Goal: Transaction & Acquisition: Book appointment/travel/reservation

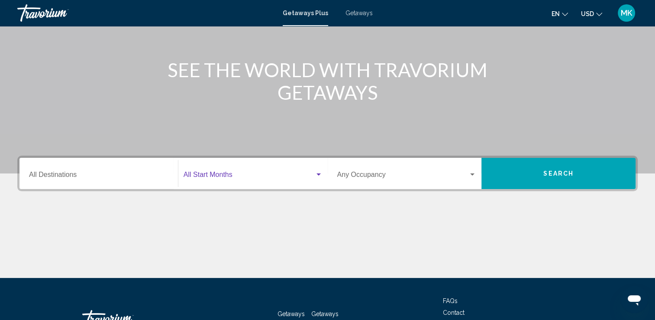
click at [221, 175] on span "Search widget" at bounding box center [249, 176] width 131 height 8
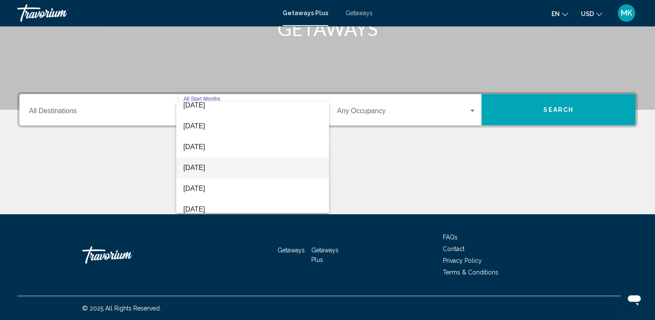
scroll to position [130, 0]
click at [203, 167] on span "[DATE]" at bounding box center [252, 169] width 139 height 21
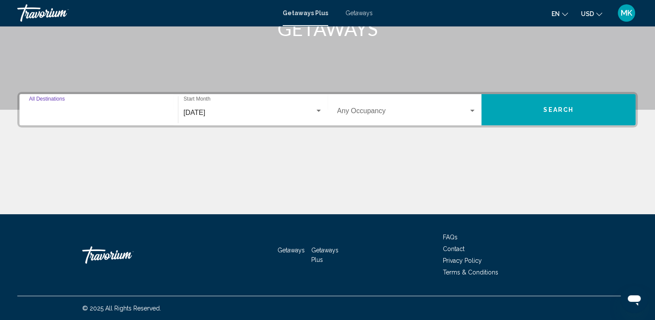
click at [131, 113] on input "Destination All Destinations" at bounding box center [98, 113] width 139 height 8
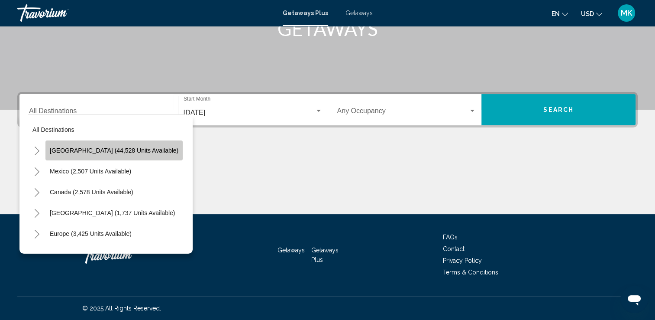
click at [117, 146] on button "[GEOGRAPHIC_DATA] (44,528 units available)" at bounding box center [113, 150] width 137 height 20
type input "**********"
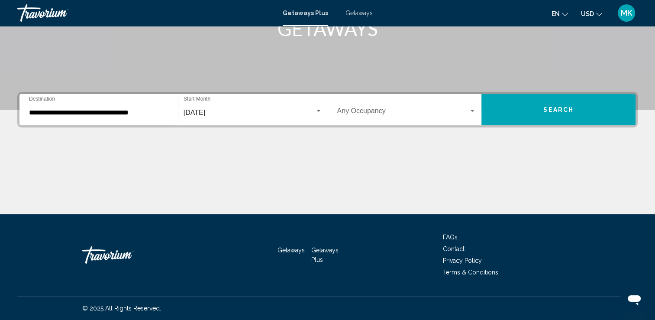
click at [324, 112] on div "[DATE] Start Month All Start Months" at bounding box center [252, 109] width 149 height 27
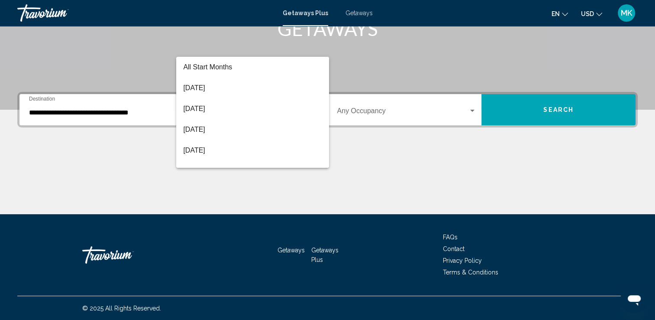
scroll to position [142, 0]
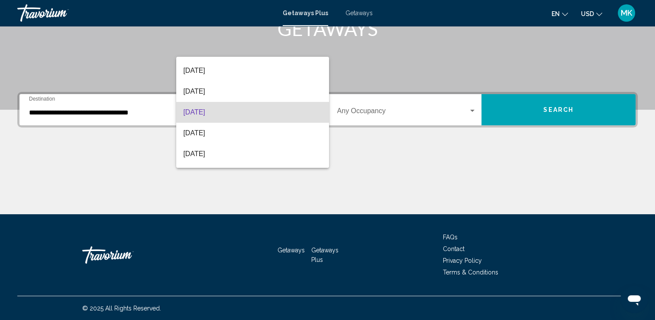
click at [351, 109] on div at bounding box center [327, 160] width 655 height 320
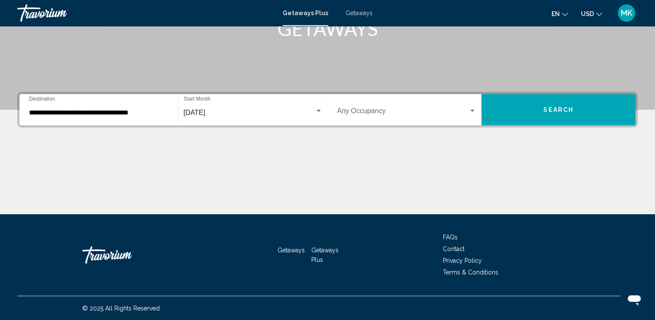
click at [351, 109] on span "Search widget" at bounding box center [403, 113] width 132 height 8
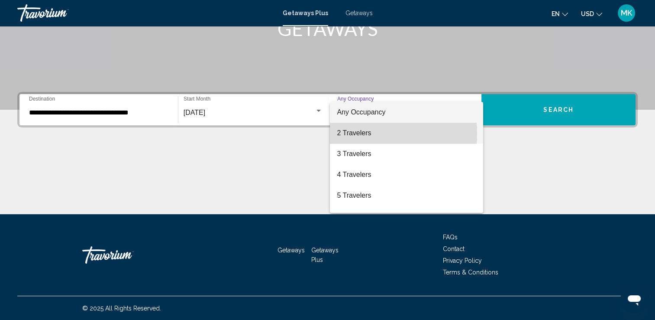
click at [353, 133] on span "2 Travelers" at bounding box center [406, 133] width 139 height 21
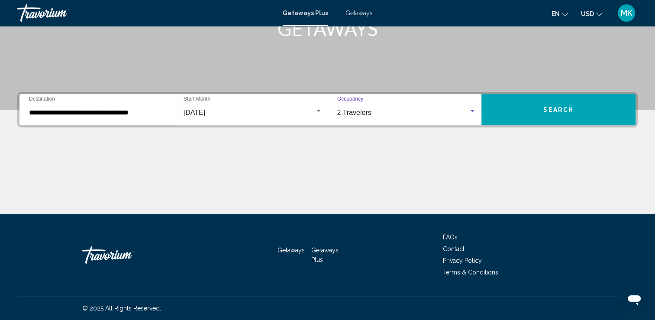
click at [512, 110] on button "Search" at bounding box center [559, 109] width 154 height 31
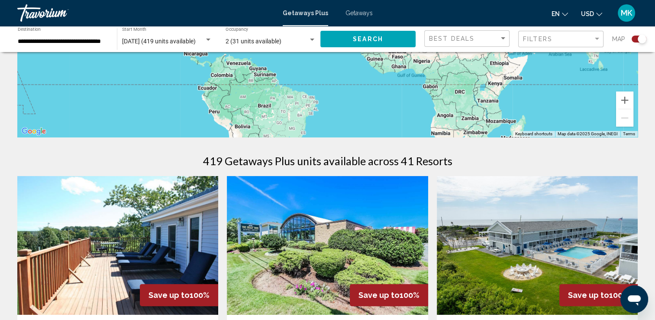
scroll to position [173, 0]
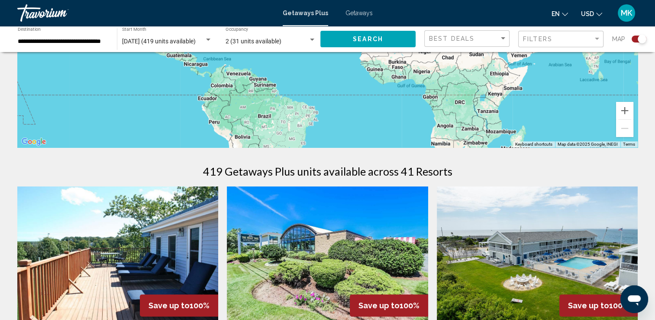
click at [471, 45] on div "Best Deals" at bounding box center [468, 39] width 78 height 16
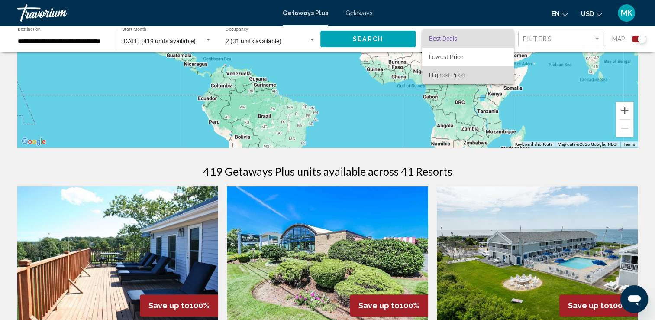
click at [461, 74] on span "Highest Price" at bounding box center [447, 74] width 36 height 7
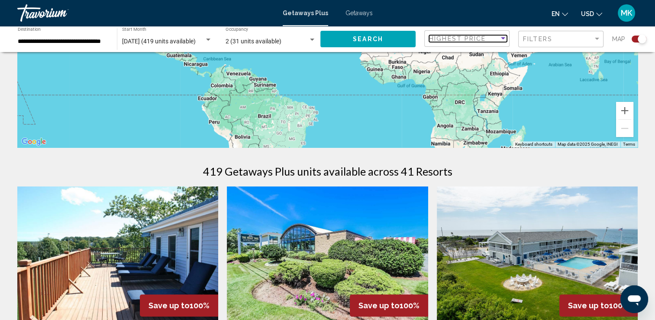
click at [471, 41] on span "Highest Price" at bounding box center [457, 38] width 57 height 7
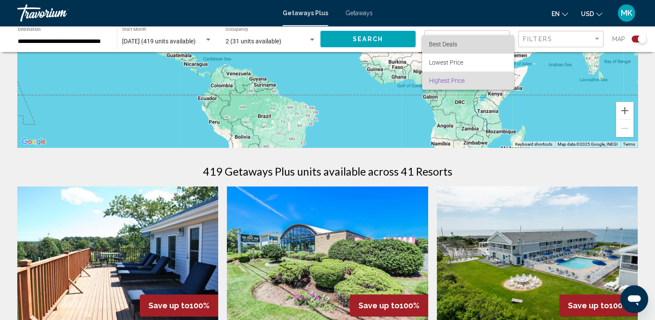
click at [460, 42] on span "Best Deals" at bounding box center [468, 44] width 78 height 18
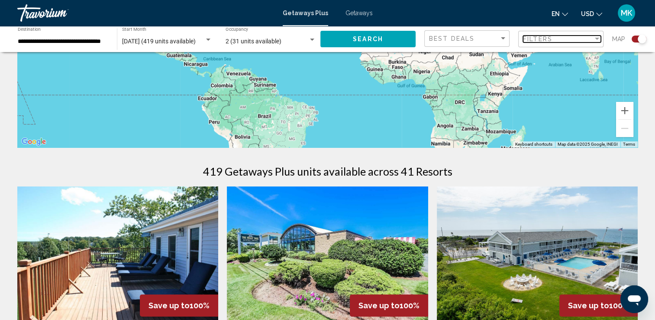
click at [568, 37] on div "Filters" at bounding box center [558, 39] width 70 height 7
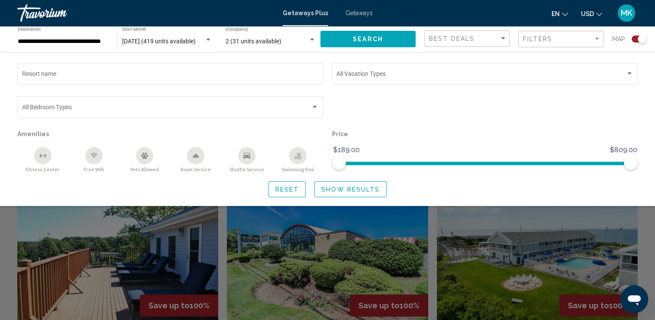
click at [302, 153] on div "Swimming Pool" at bounding box center [297, 155] width 17 height 17
click at [49, 153] on div "Fitness Center" at bounding box center [42, 155] width 17 height 17
click at [97, 159] on icon "Free Wifi" at bounding box center [94, 155] width 7 height 7
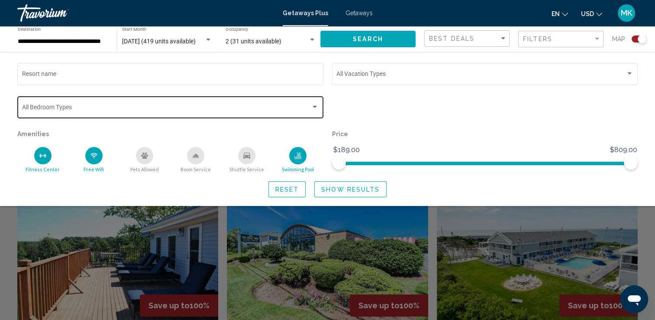
click at [311, 110] on div "Search widget" at bounding box center [315, 107] width 8 height 7
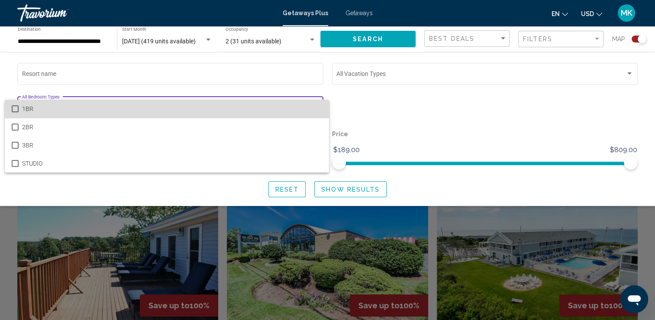
click at [292, 112] on span "1BR" at bounding box center [172, 109] width 300 height 18
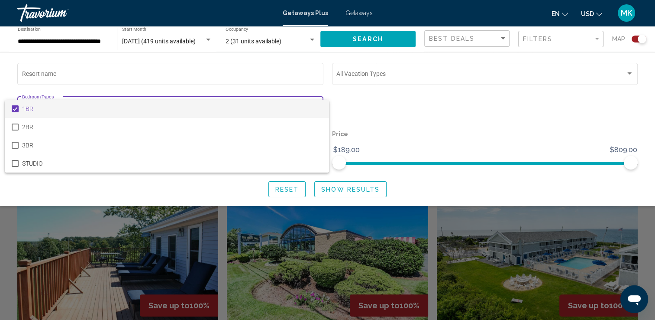
click at [352, 188] on div at bounding box center [327, 160] width 655 height 320
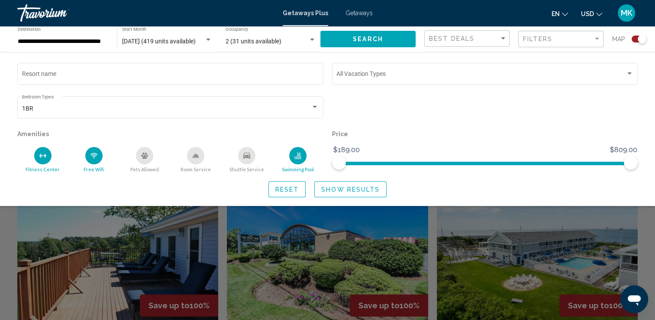
click at [348, 190] on span "Show Results" at bounding box center [350, 189] width 58 height 7
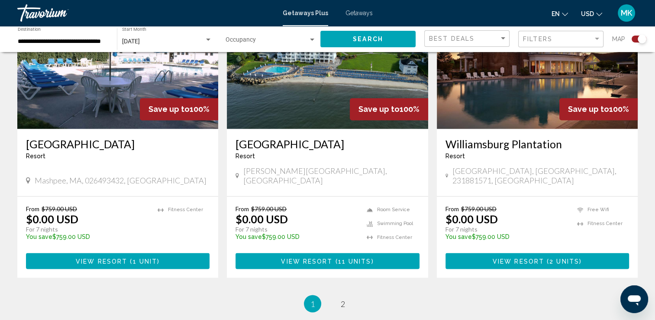
scroll to position [1343, 0]
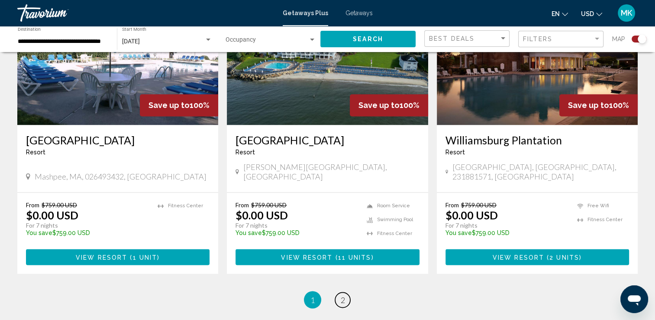
click at [342, 294] on span "2" at bounding box center [343, 299] width 4 height 10
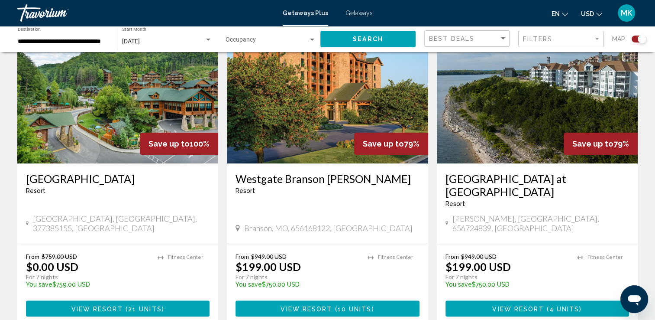
scroll to position [346, 0]
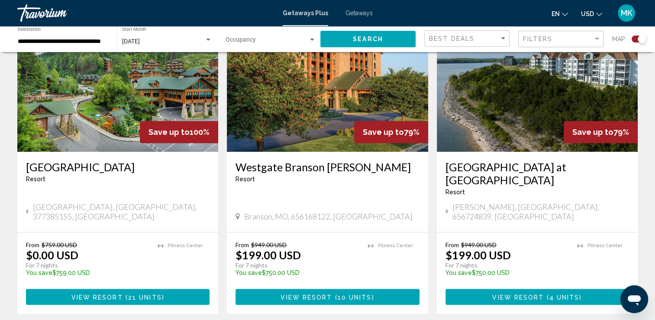
click at [111, 106] on img "Main content" at bounding box center [117, 82] width 201 height 139
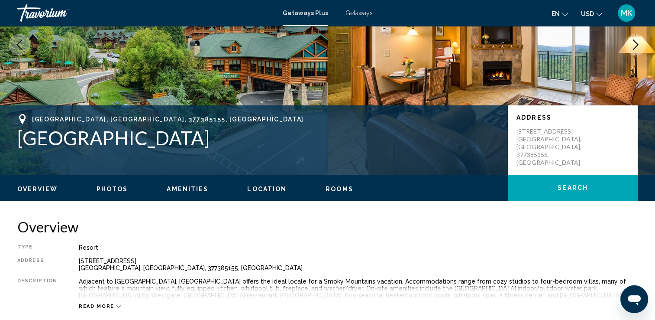
scroll to position [130, 0]
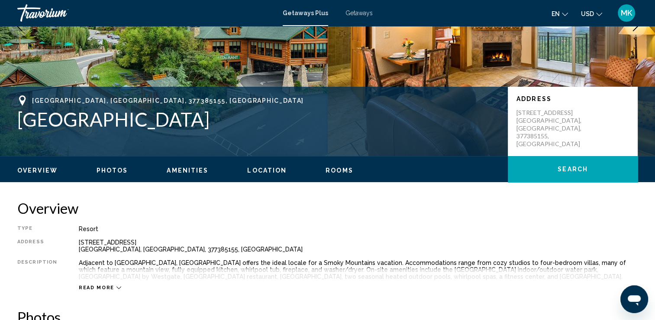
click at [104, 288] on span "Read more" at bounding box center [97, 288] width 36 height 6
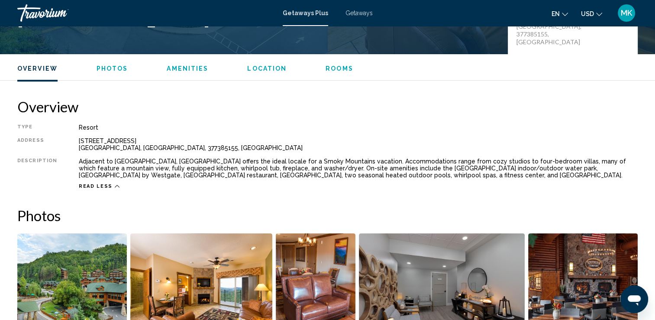
scroll to position [303, 0]
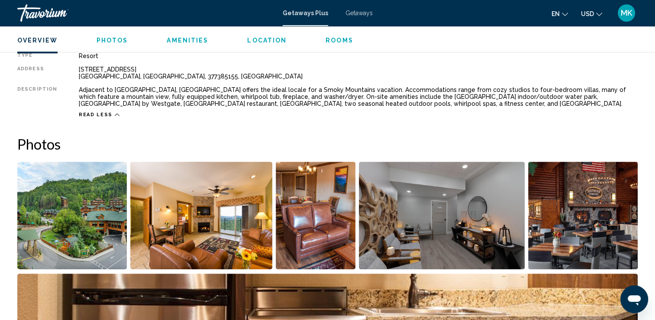
click at [71, 239] on img "Open full-screen image slider" at bounding box center [72, 215] width 110 height 107
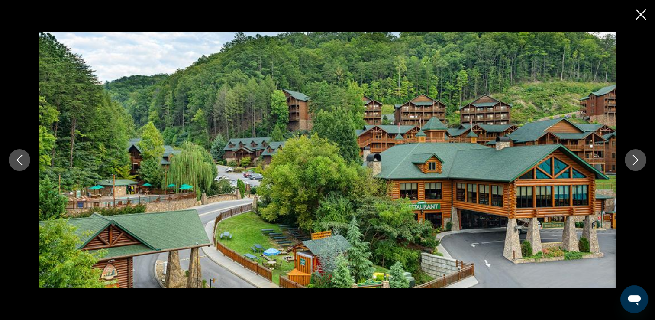
click at [639, 160] on icon "Next image" at bounding box center [636, 160] width 10 height 10
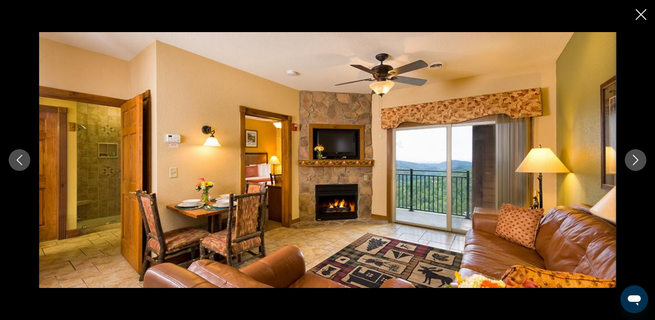
click at [636, 164] on icon "Next image" at bounding box center [636, 160] width 10 height 10
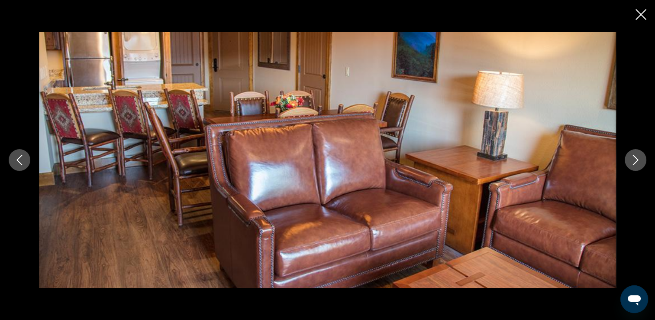
click at [633, 163] on icon "Next image" at bounding box center [636, 160] width 10 height 10
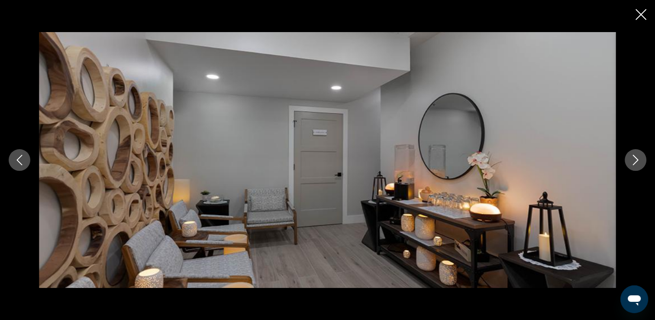
click at [641, 16] on icon "Close slideshow" at bounding box center [641, 14] width 11 height 11
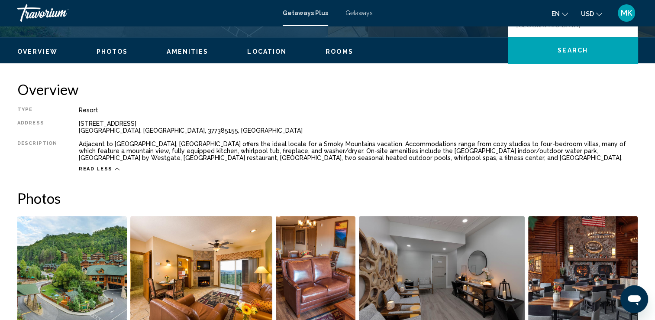
scroll to position [130, 0]
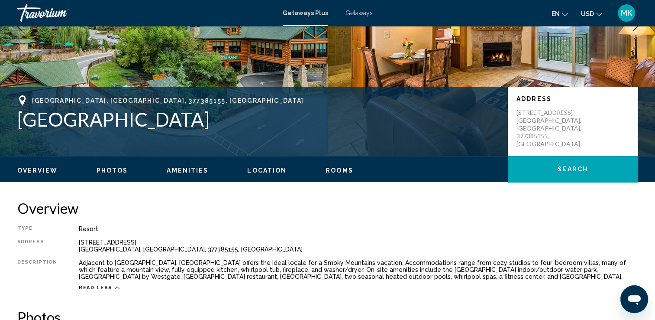
click at [88, 287] on span "Read less" at bounding box center [96, 288] width 34 height 6
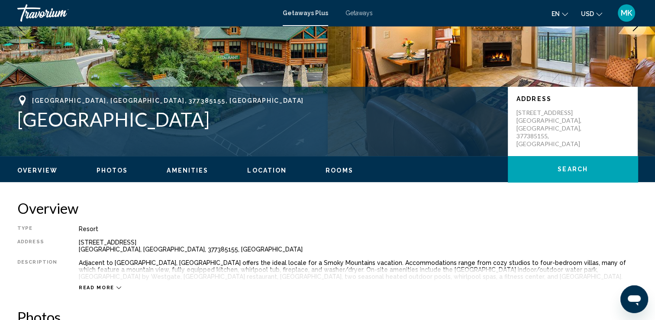
scroll to position [117, 0]
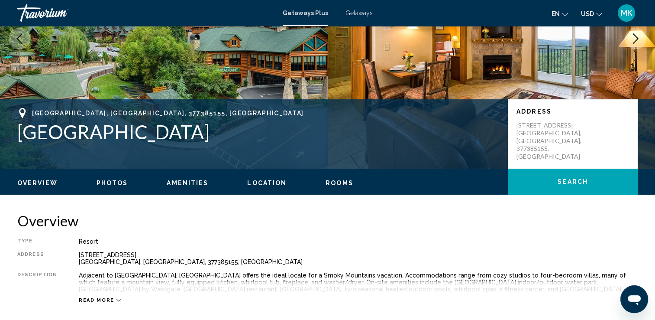
click at [101, 299] on span "Read more" at bounding box center [97, 300] width 36 height 6
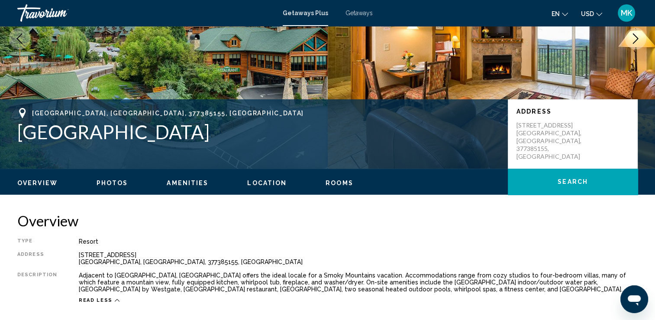
click at [43, 185] on span "Overview" at bounding box center [37, 182] width 40 height 7
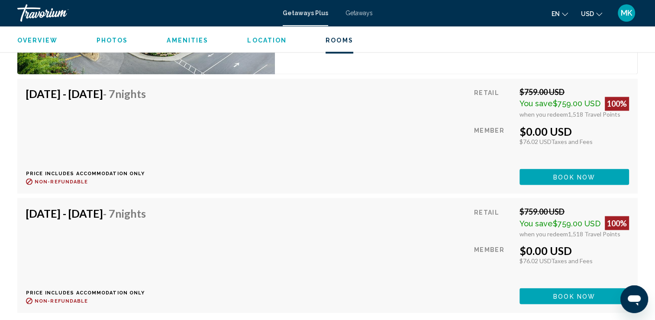
scroll to position [1403, 0]
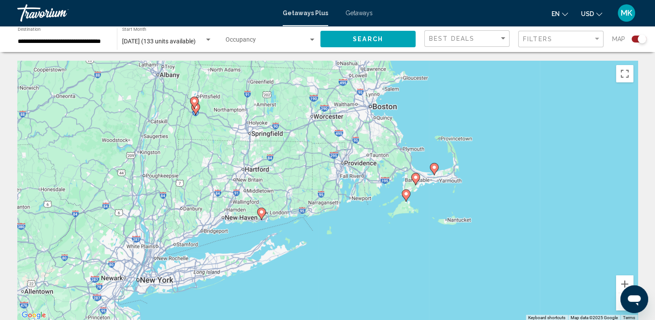
drag, startPoint x: 487, startPoint y: 197, endPoint x: 471, endPoint y: 219, distance: 27.0
click at [471, 219] on div "To activate drag with keyboard, press Alt + Enter. Once in keyboard drag state,…" at bounding box center [327, 191] width 621 height 260
click at [521, 214] on div "To activate drag with keyboard, press Alt + Enter. Once in keyboard drag state,…" at bounding box center [327, 191] width 621 height 260
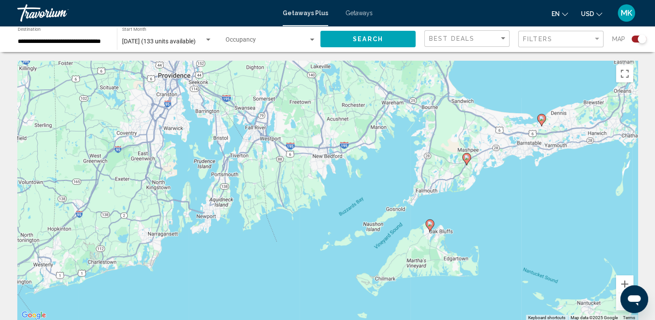
click at [429, 225] on div "To activate drag with keyboard, press Alt + Enter. Once in keyboard drag state,…" at bounding box center [327, 191] width 621 height 260
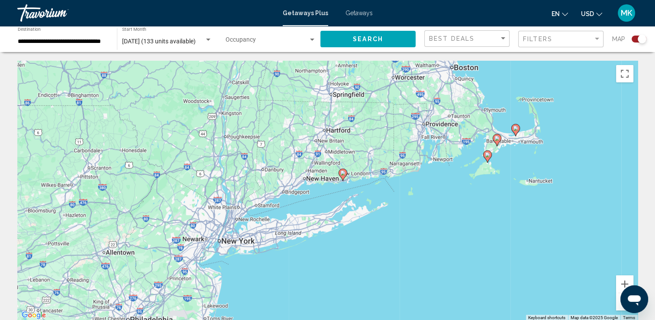
click at [344, 178] on icon "Main content" at bounding box center [343, 174] width 9 height 12
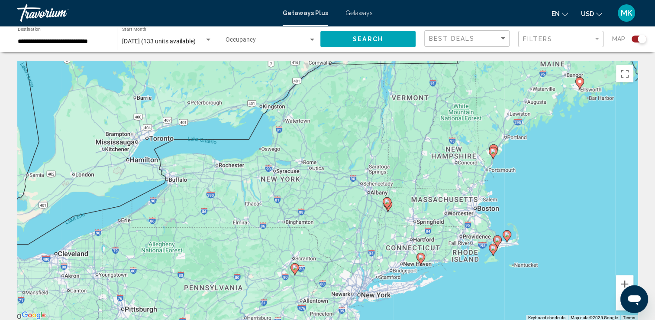
drag, startPoint x: 189, startPoint y: 176, endPoint x: 278, endPoint y: 256, distance: 119.9
click at [278, 256] on div "To activate drag with keyboard, press Alt + Enter. Once in keyboard drag state,…" at bounding box center [327, 191] width 621 height 260
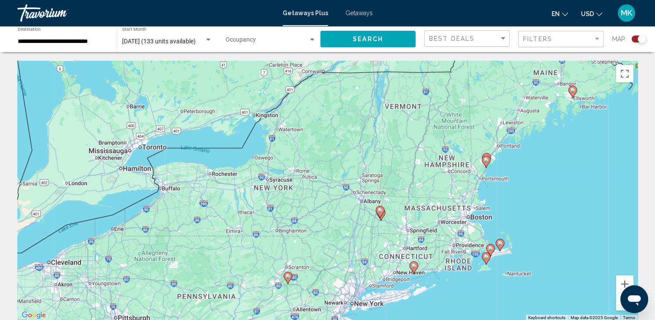
click at [278, 256] on div "To activate drag with keyboard, press Alt + Enter. Once in keyboard drag state,…" at bounding box center [327, 191] width 621 height 260
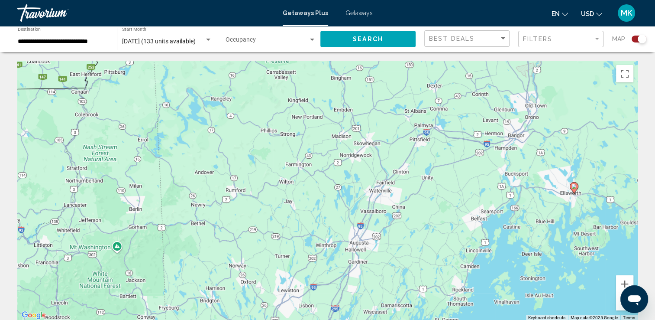
click at [573, 186] on image "Main content" at bounding box center [574, 186] width 5 height 5
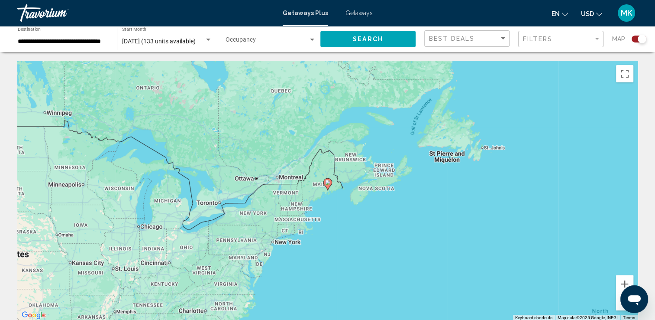
click at [327, 185] on icon "Main content" at bounding box center [328, 183] width 8 height 11
type input "**********"
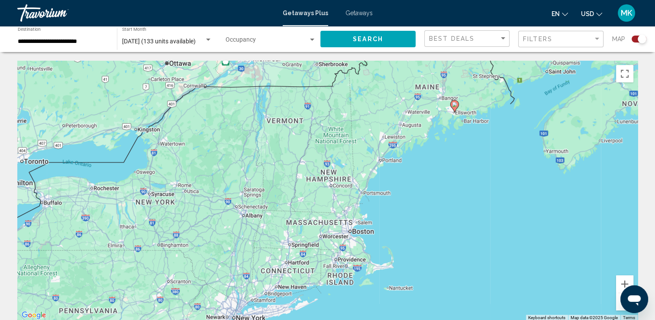
drag, startPoint x: 248, startPoint y: 207, endPoint x: 375, endPoint y: 129, distance: 149.7
click at [375, 129] on div "To activate drag with keyboard, press Alt + Enter. Once in keyboard drag state,…" at bounding box center [327, 191] width 621 height 260
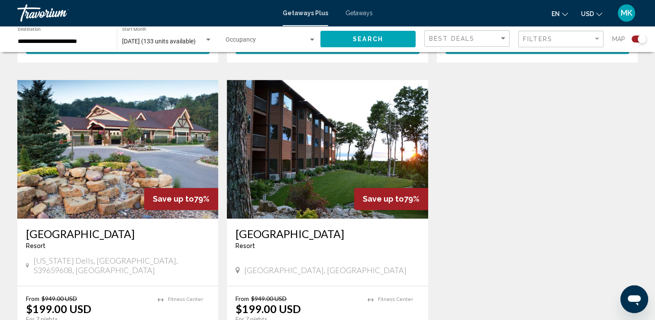
scroll to position [1213, 0]
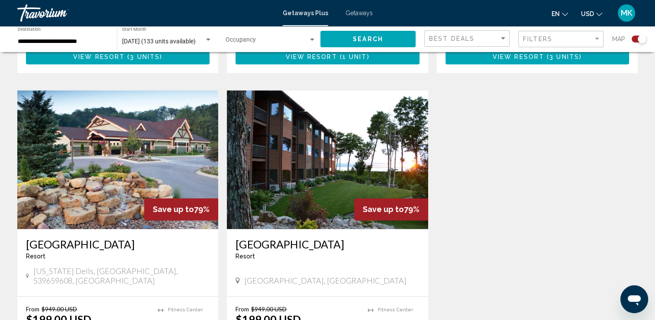
click at [338, 153] on img "Main content" at bounding box center [327, 159] width 201 height 139
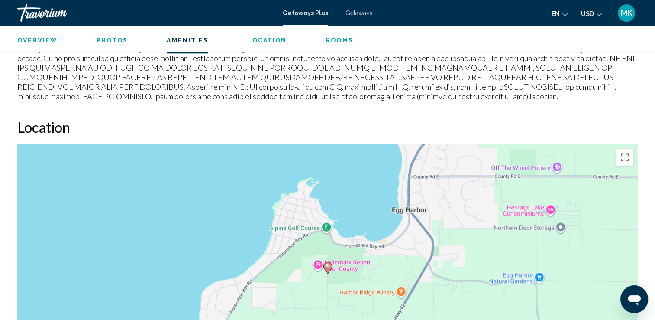
scroll to position [1039, 0]
